Goal: Information Seeking & Learning: Learn about a topic

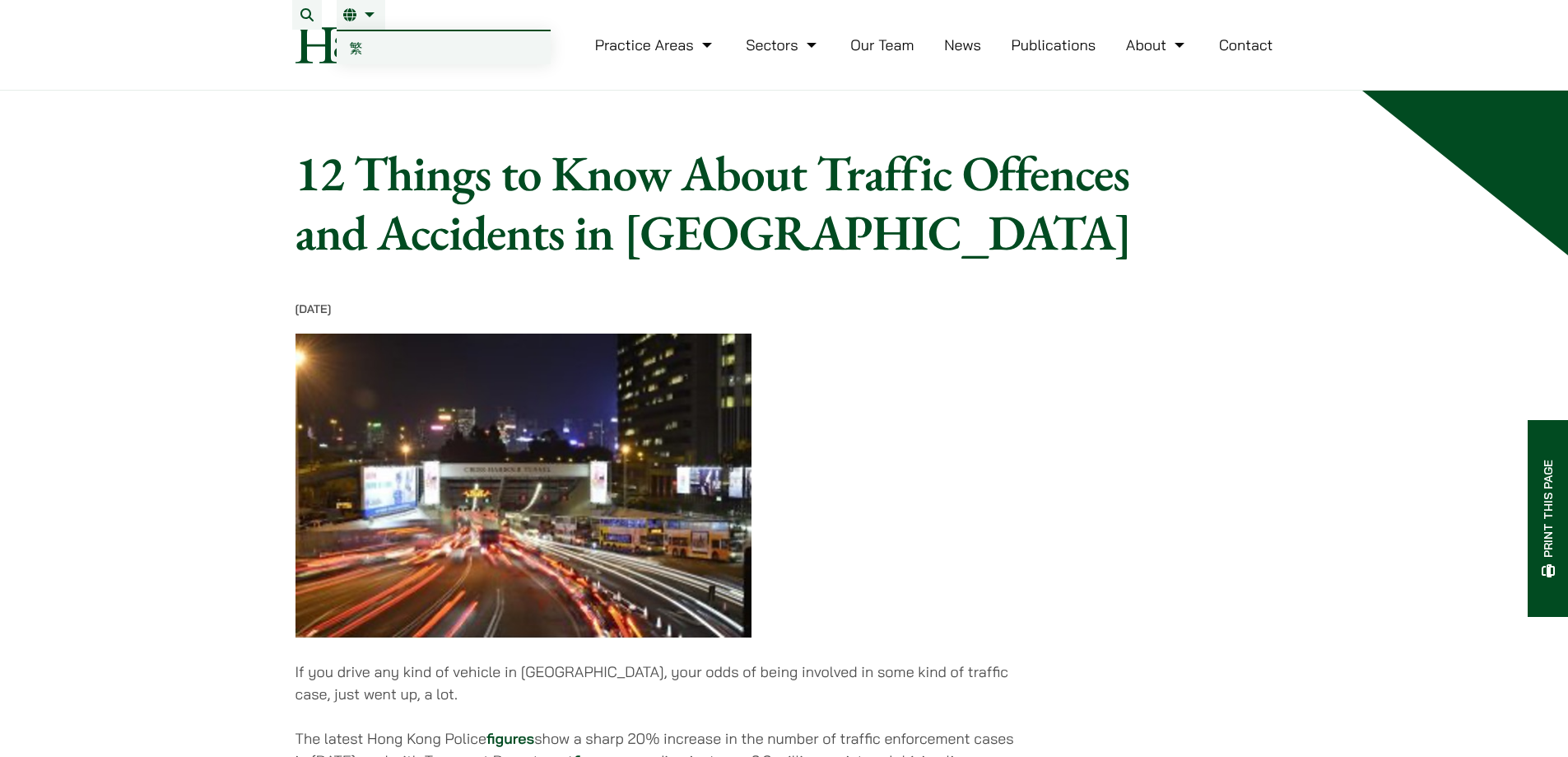
click at [358, 43] on span "繁" at bounding box center [356, 48] width 14 height 16
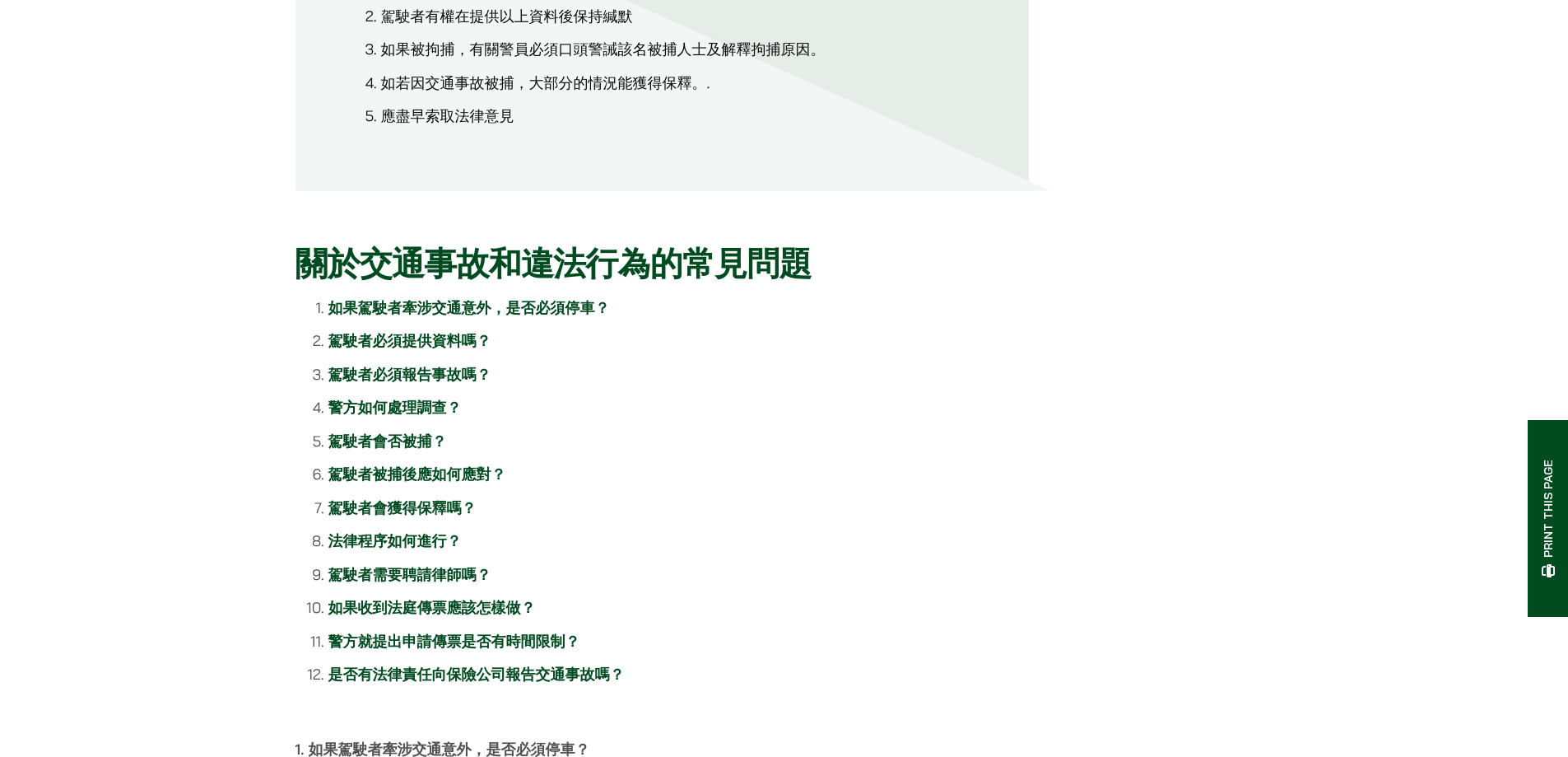
scroll to position [1071, 0]
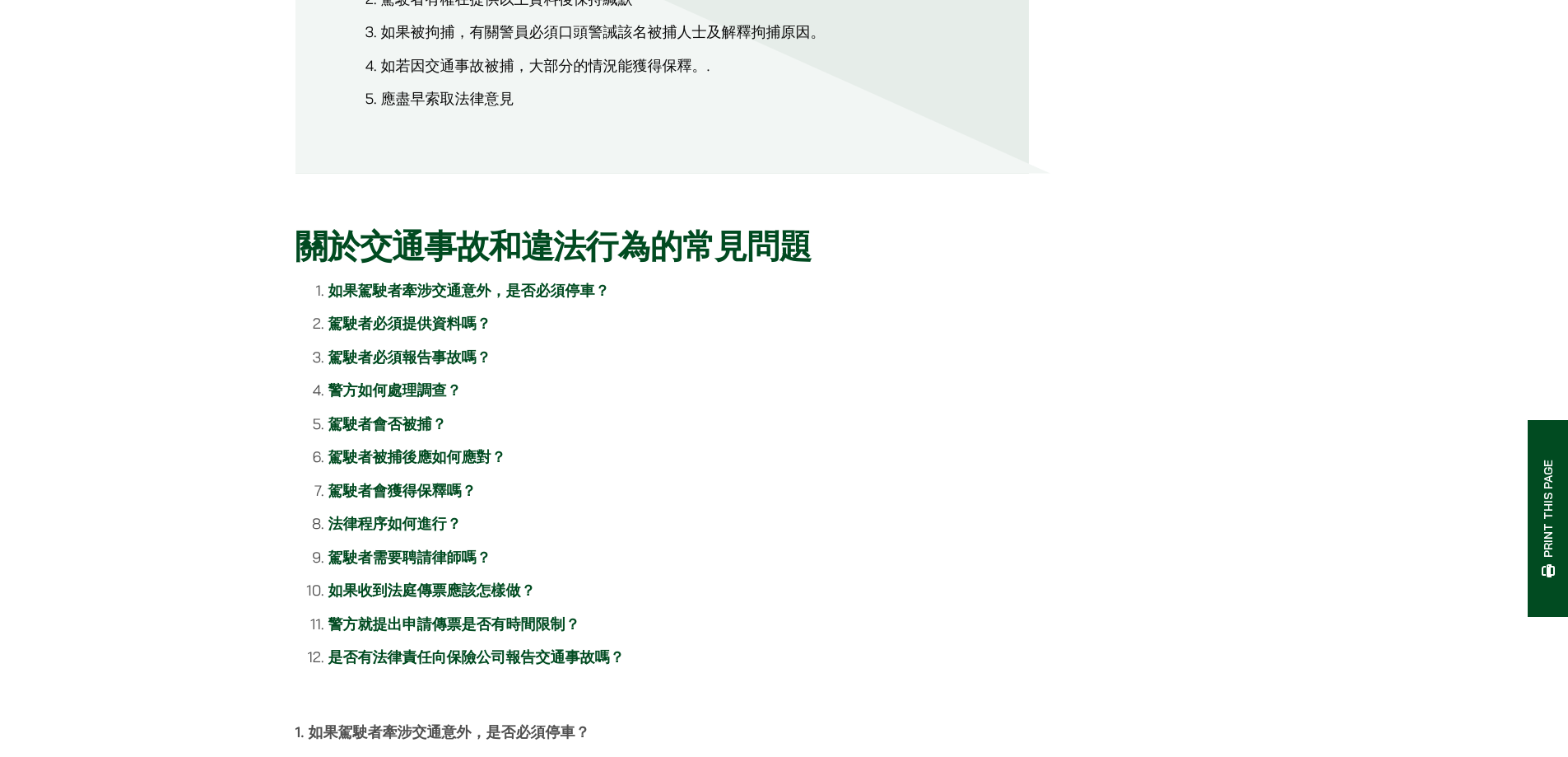
click at [432, 533] on link "法律程序如何進行？" at bounding box center [395, 523] width 133 height 19
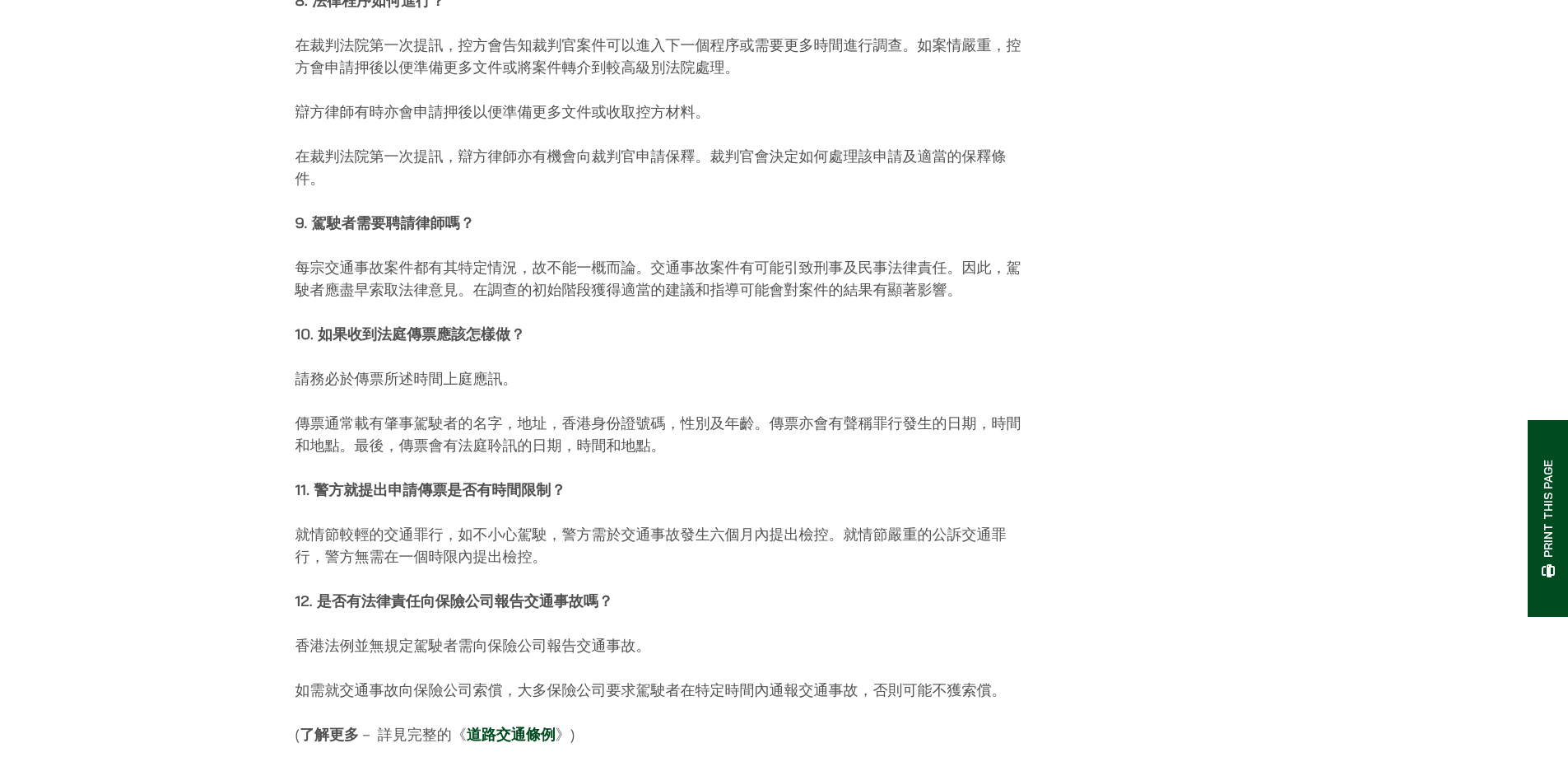
scroll to position [3649, 0]
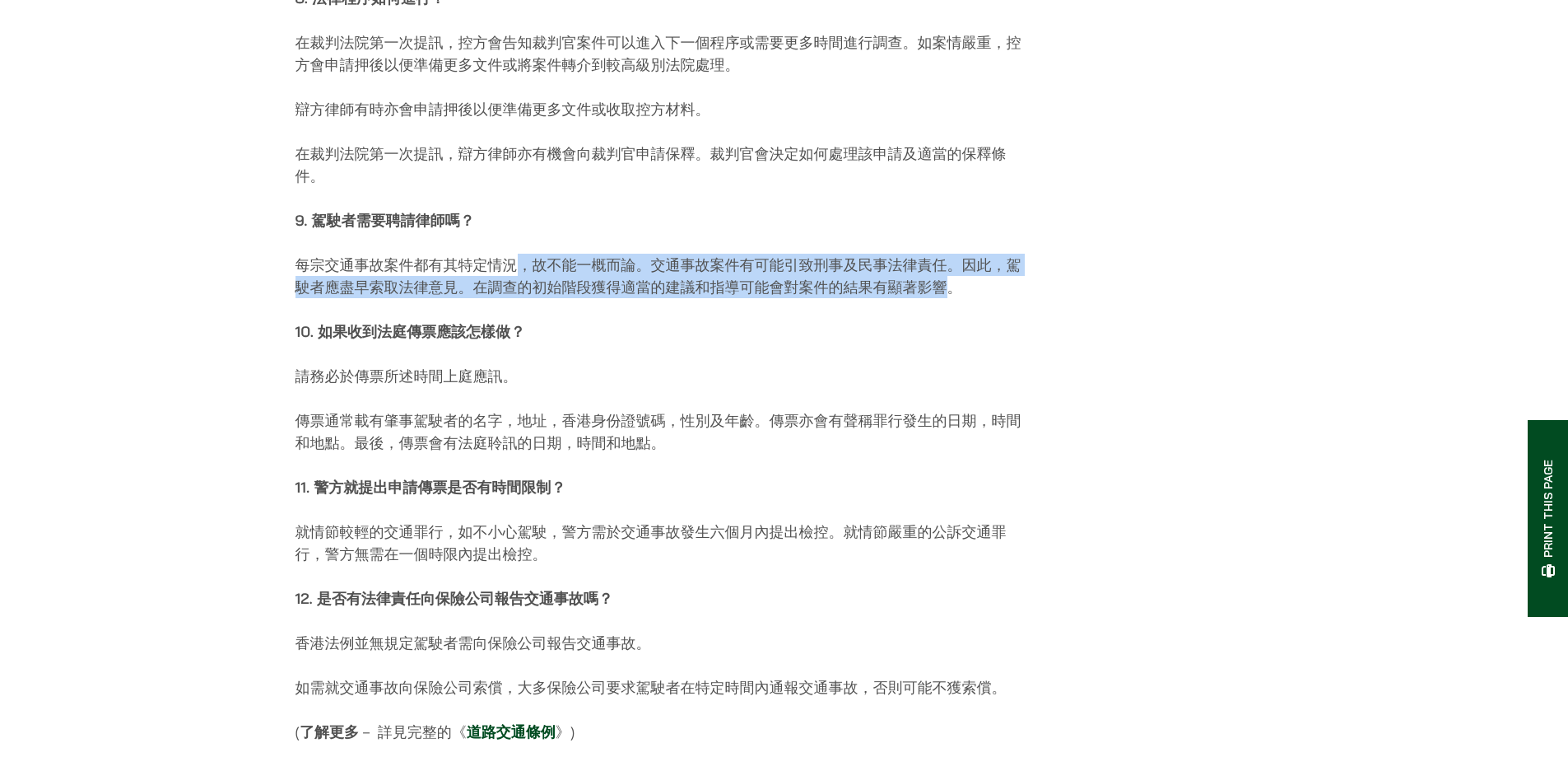
drag, startPoint x: 515, startPoint y: 274, endPoint x: 948, endPoint y: 299, distance: 433.7
click at [948, 298] on p "每宗交通事故案件都有其特定情況，故不能一概而論。交通事故案件有可能引致刑事及民事法律責任。因此，駕駛者應盡早索取法律意見。在調查的初始階段獲得適當的建議和指導…" at bounding box center [662, 275] width 734 height 44
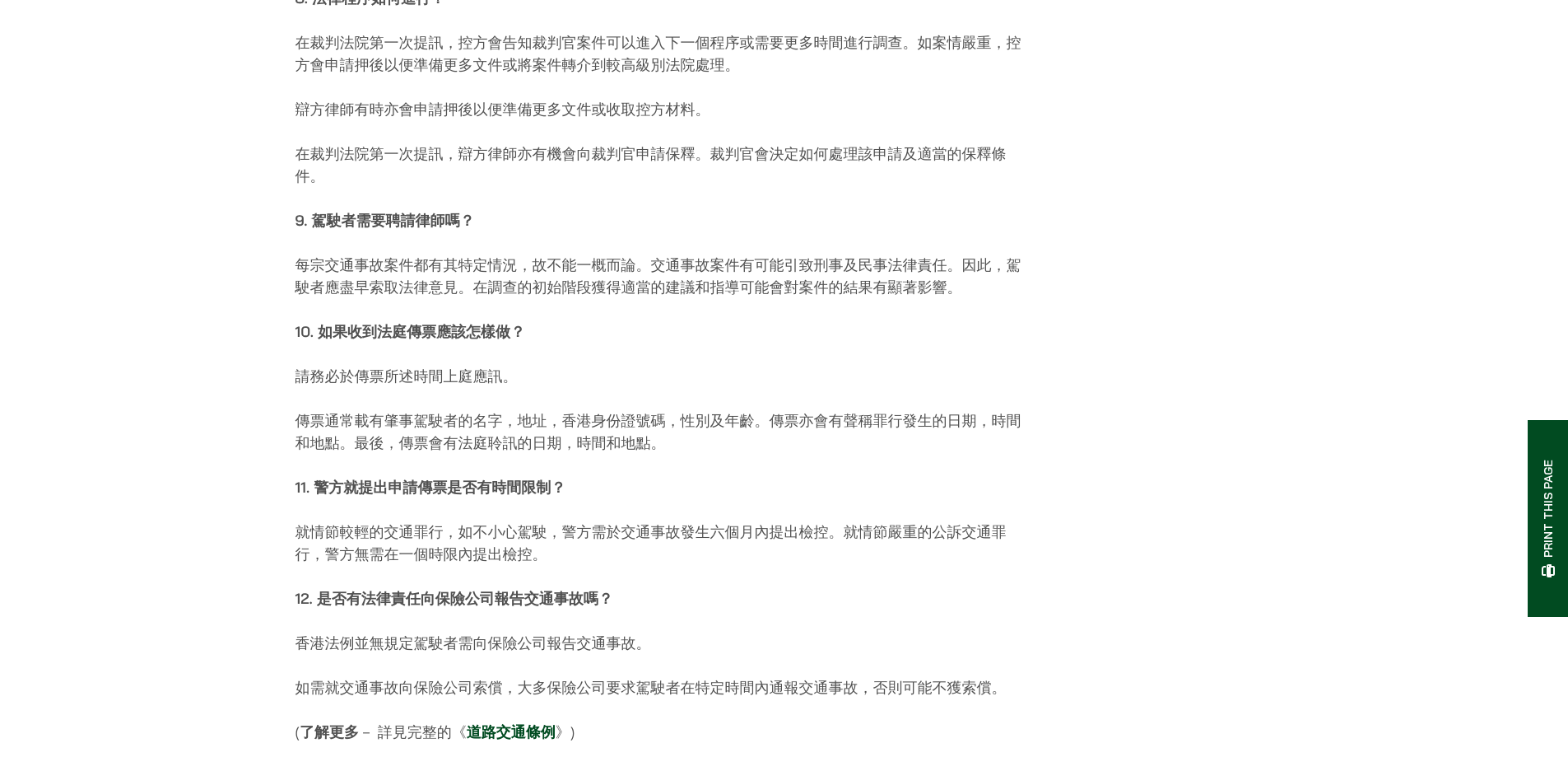
click at [878, 342] on p "10. 如果收到法庭傳票應該怎樣做？" at bounding box center [662, 331] width 734 height 23
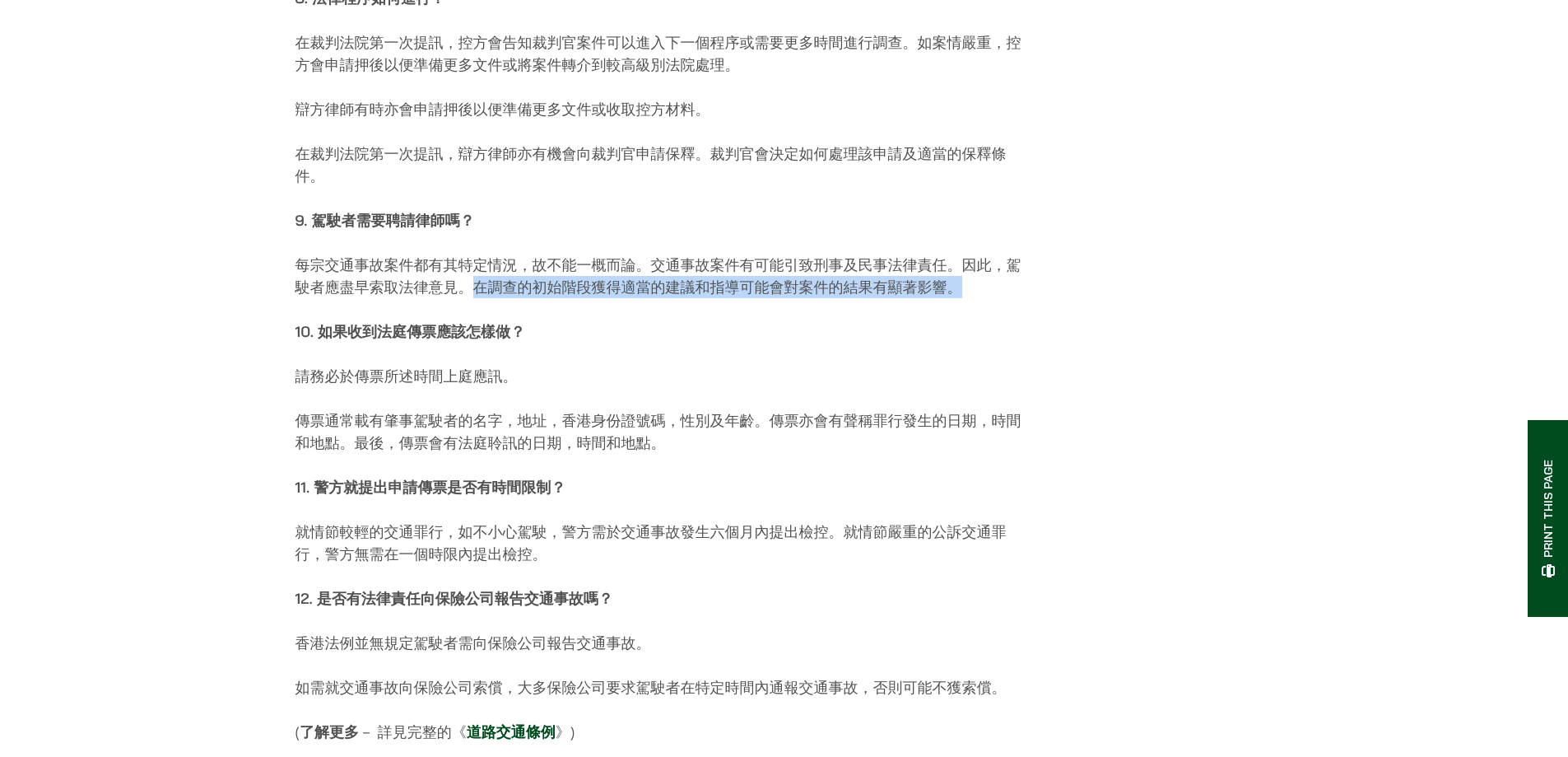
drag, startPoint x: 475, startPoint y: 298, endPoint x: 966, endPoint y: 304, distance: 491.0
click at [966, 298] on p "每宗交通事故案件都有其特定情況，故不能一概而論。交通事故案件有可能引致刑事及民事法律責任。因此，駕駛者應盡早索取法律意見。在調查的初始階段獲得適當的建議和指導…" at bounding box center [662, 275] width 734 height 44
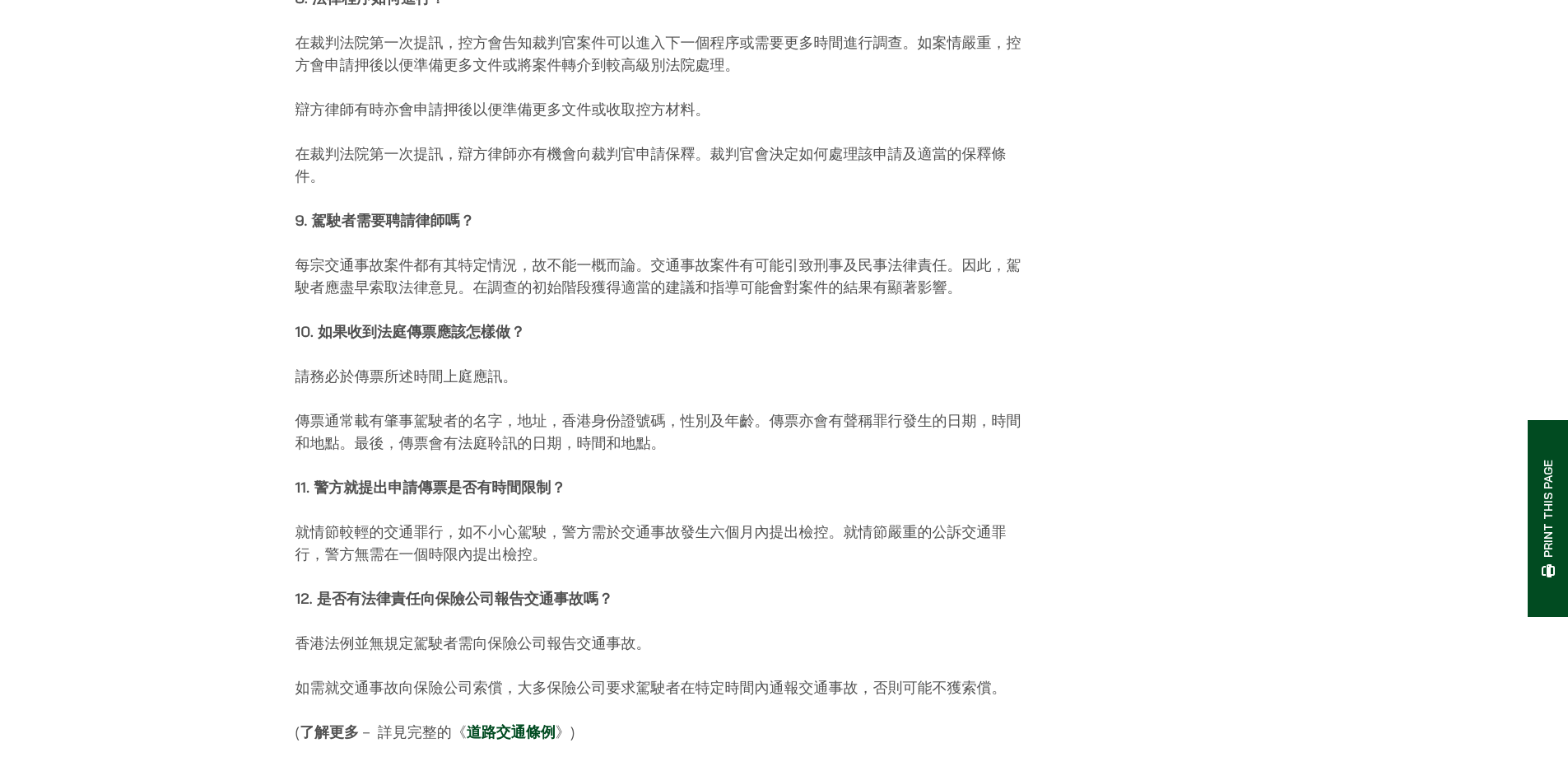
click at [932, 334] on p "10. 如果收到法庭傳票應該怎樣做？" at bounding box center [662, 331] width 734 height 23
drag, startPoint x: 315, startPoint y: 339, endPoint x: 576, endPoint y: 338, distance: 261.0
click at [576, 338] on p "10. 如果收到法庭傳票應該怎樣做？" at bounding box center [662, 331] width 734 height 23
click at [508, 378] on p "請務必於傳票所述時間上庭應訊。" at bounding box center [662, 376] width 734 height 23
drag, startPoint x: 341, startPoint y: 388, endPoint x: 427, endPoint y: 385, distance: 86.1
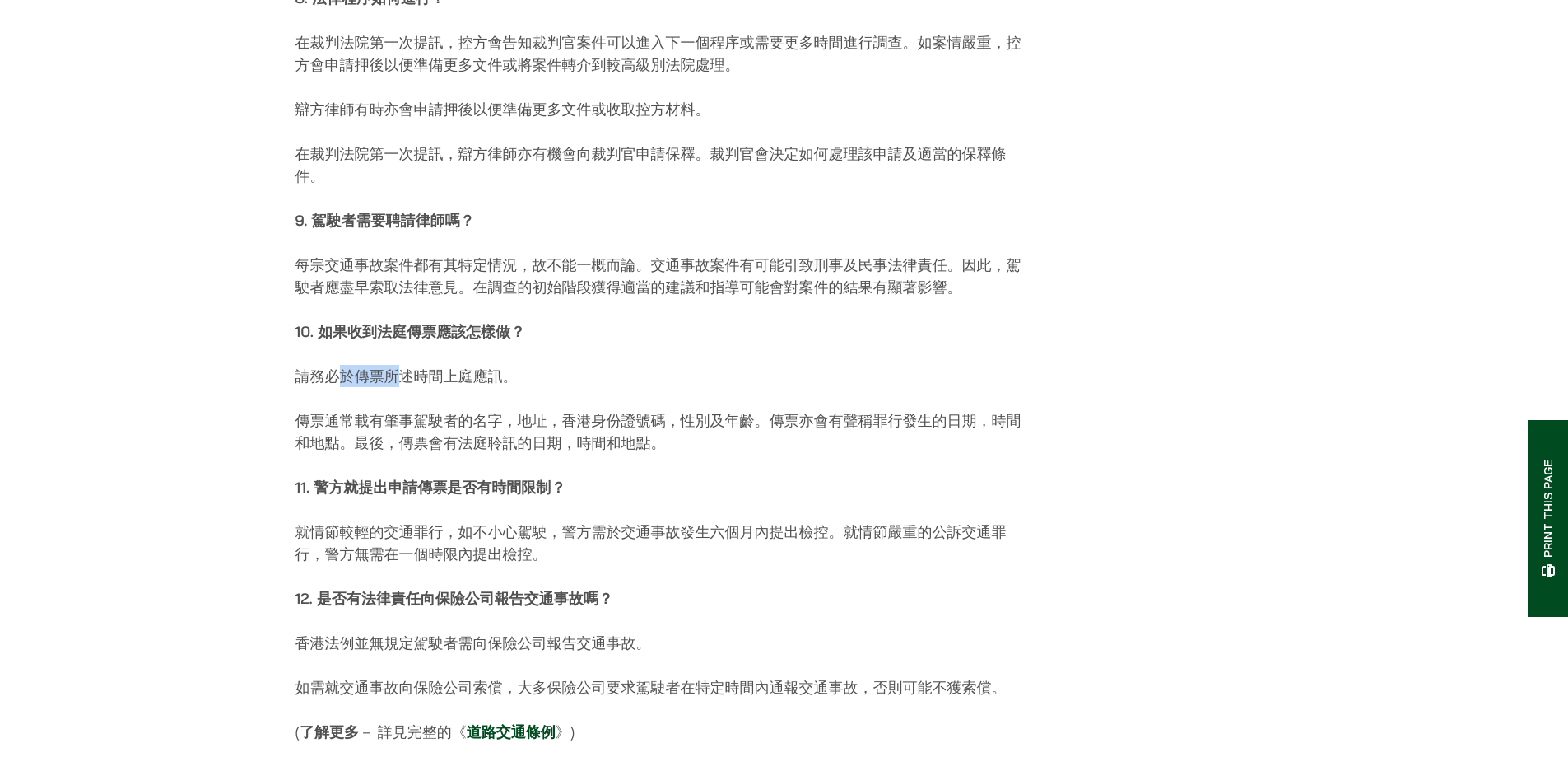
click at [426, 385] on p "請務必於傳票所述時間上庭應訊。" at bounding box center [662, 376] width 734 height 23
drag, startPoint x: 405, startPoint y: 421, endPoint x: 603, endPoint y: 422, distance: 198.0
click at [595, 453] on p "傳票通常載有肇事駕駛者的名字，地址，香港身份證號碼，性別及年齡。傳票亦會有聲稱罪行發生的日期，時間和地點。最後，傳票會有法庭聆訊的日期，時間和地點。" at bounding box center [662, 431] width 734 height 44
drag, startPoint x: 481, startPoint y: 548, endPoint x: 715, endPoint y: 555, distance: 234.1
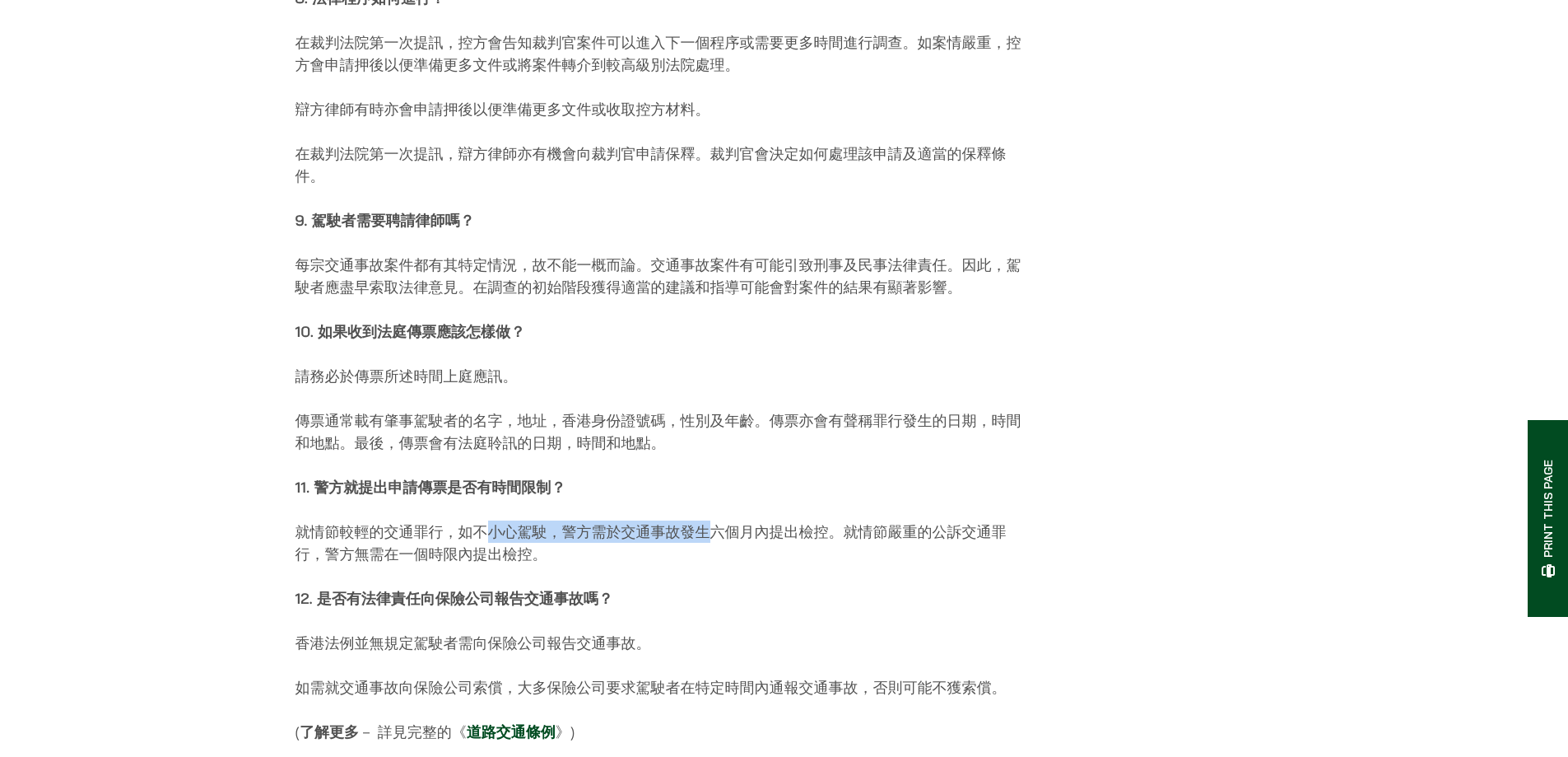
click at [715, 555] on p "就情節較輕的交通罪行，如不小心駕駛，警方需於交通事故發生六個月內提出檢控。就情節嚴重的公訴交通罪行，警方無需在一個時限內提出檢控。" at bounding box center [662, 542] width 734 height 44
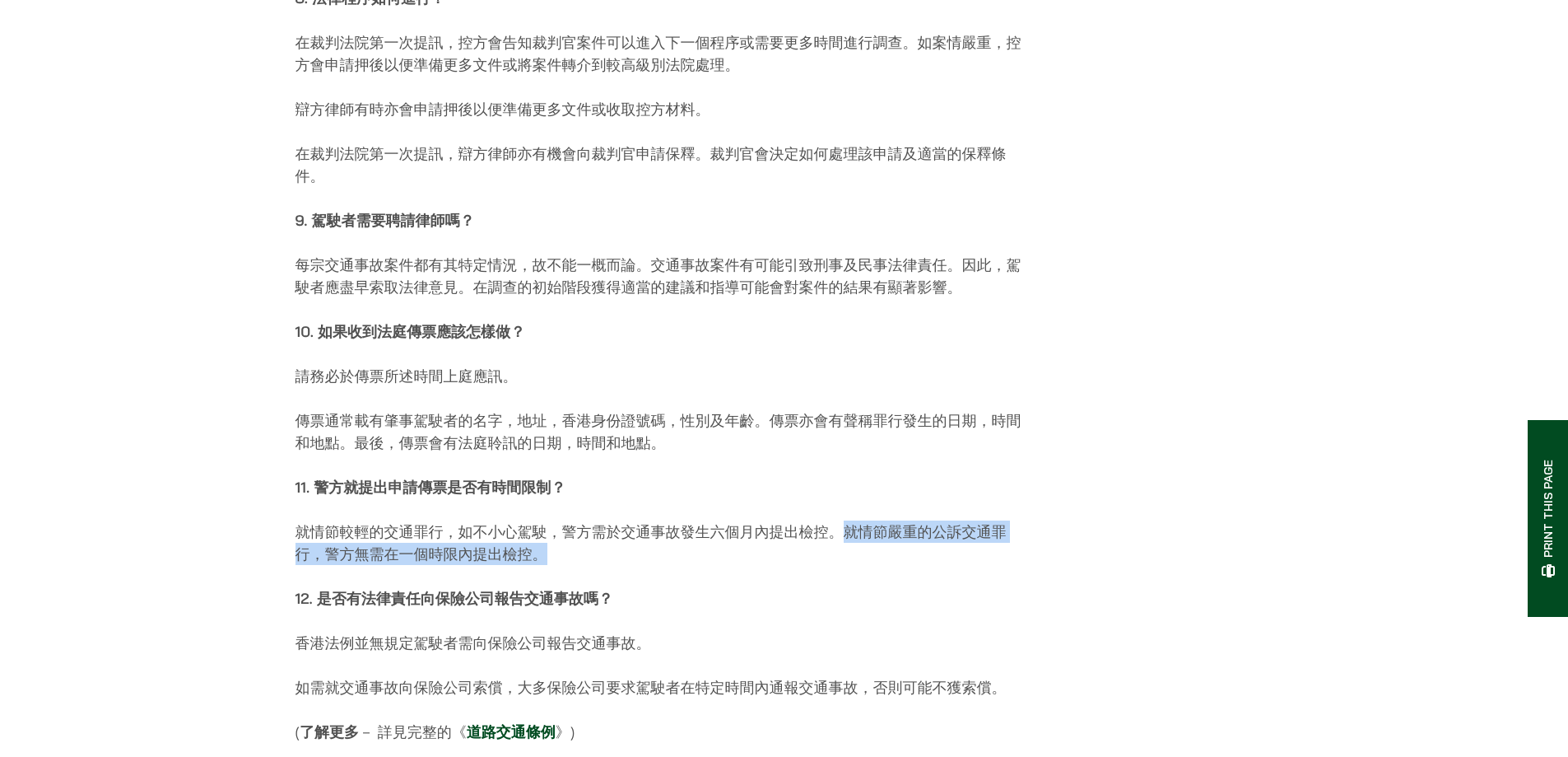
drag, startPoint x: 880, startPoint y: 548, endPoint x: 889, endPoint y: 562, distance: 16.6
click at [889, 562] on p "就情節較輕的交通罪行，如不小心駕駛，警方需於交通事故發生六個月內提出檢控。就情節嚴重的公訴交通罪行，警方無需在一個時限內提出檢控。" at bounding box center [662, 542] width 734 height 44
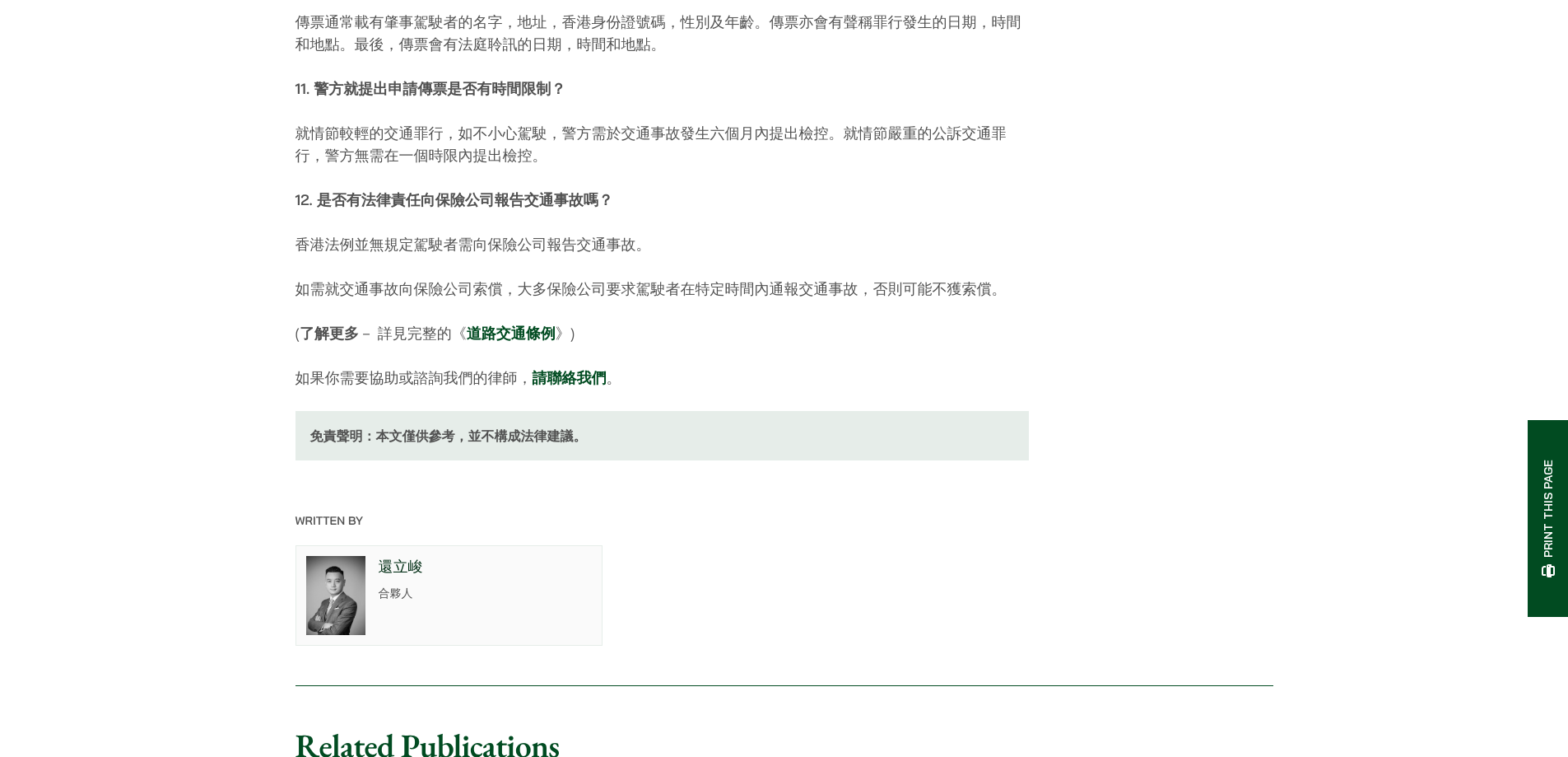
scroll to position [4060, 0]
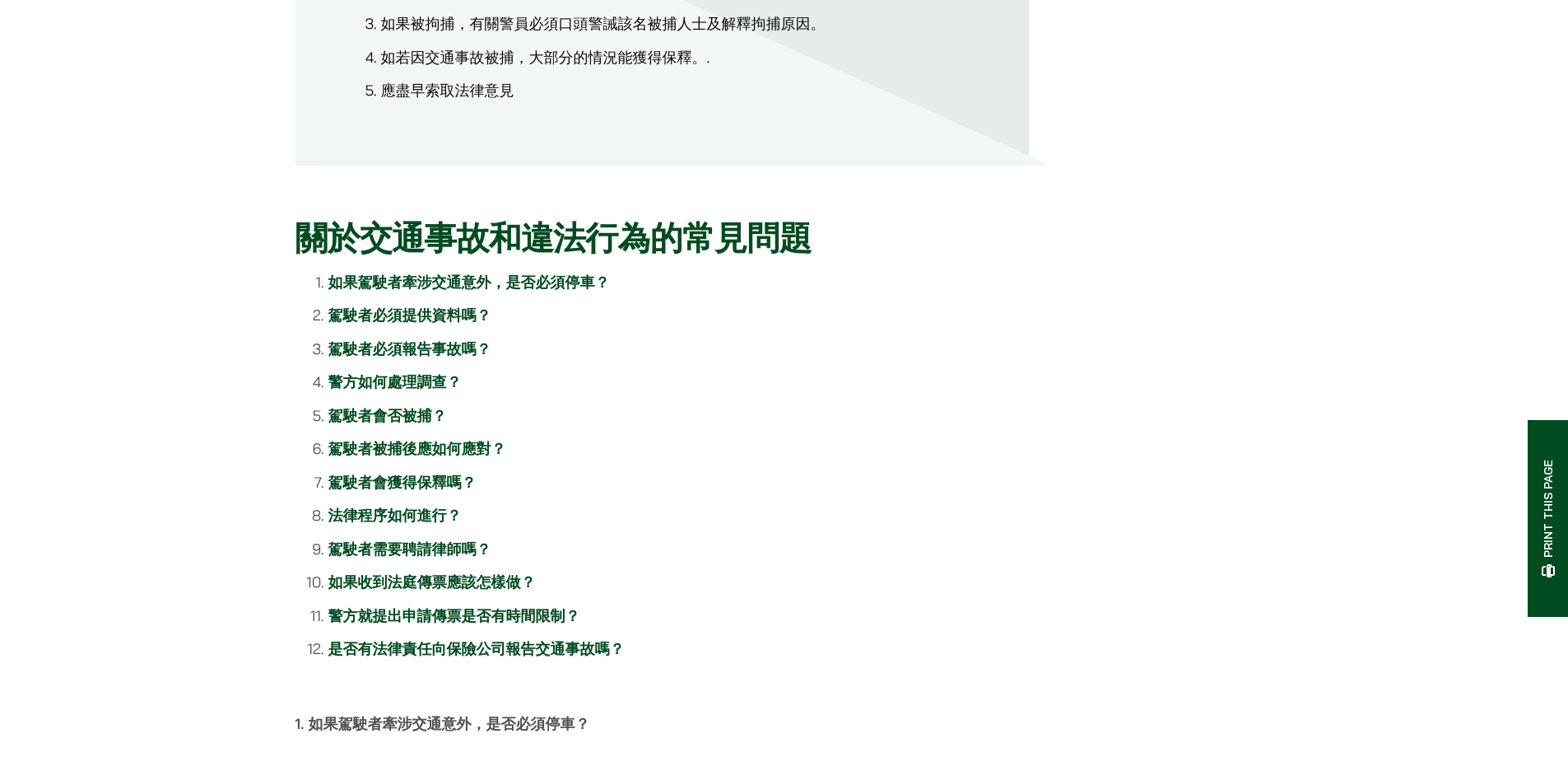
scroll to position [1071, 0]
